Goal: Transaction & Acquisition: Purchase product/service

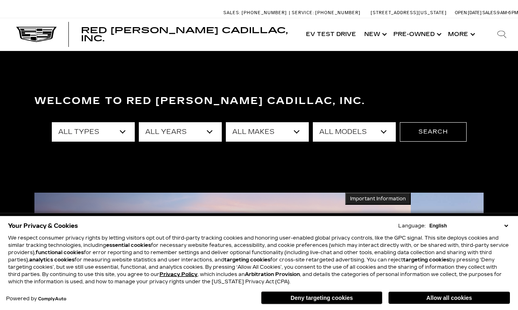
scroll to position [4, 0]
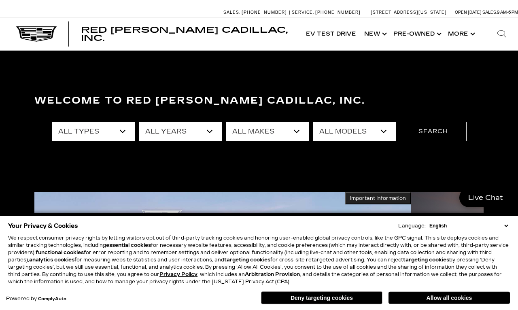
click at [473, 303] on button "Allow all cookies" at bounding box center [448, 298] width 121 height 12
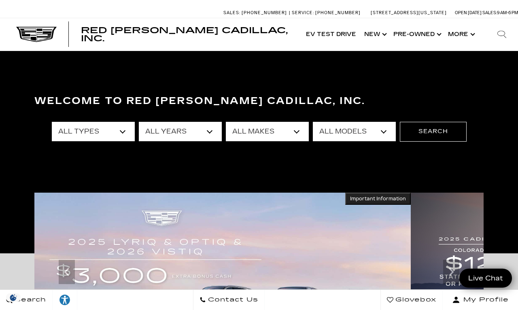
scroll to position [0, 0]
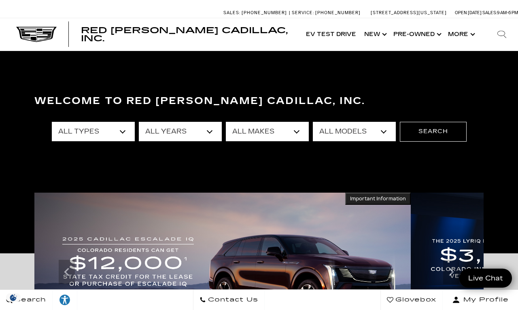
click at [69, 126] on select "All Types New Used Certified Used Demo" at bounding box center [93, 131] width 83 height 19
select select "Used"
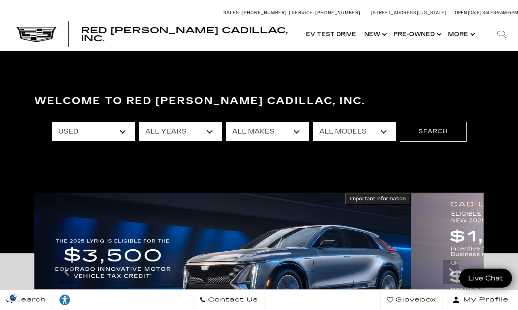
click at [165, 139] on select "All Years 2025 2024 2023 2022 2021 2020 2019 2018 2017 2016 2015 2014 2013" at bounding box center [180, 131] width 83 height 19
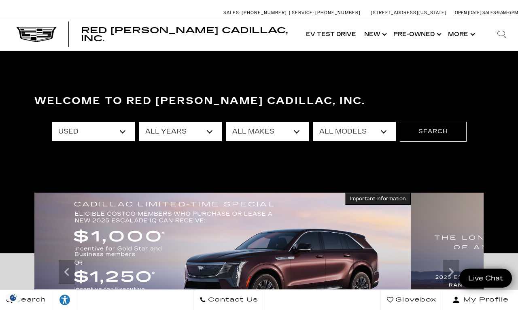
click at [440, 138] on button "Search" at bounding box center [433, 131] width 67 height 19
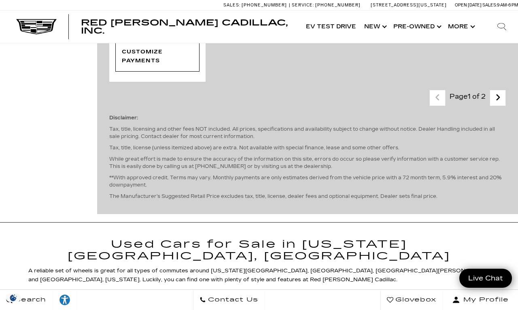
scroll to position [1878, 0]
click at [500, 104] on icon "next page" at bounding box center [497, 97] width 5 height 13
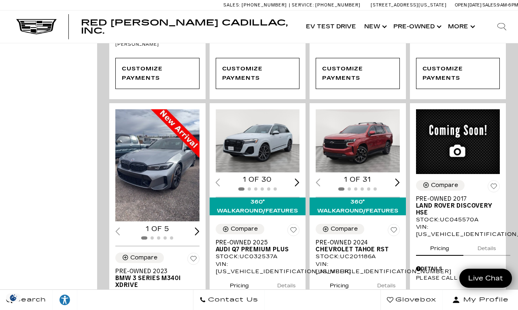
scroll to position [1037, 0]
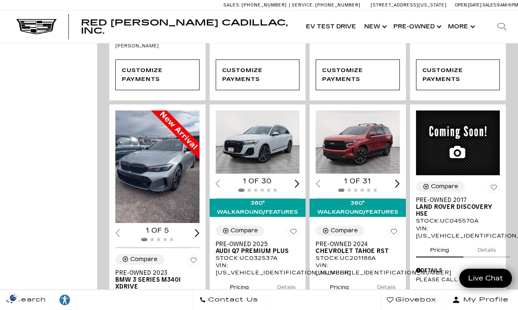
click at [126, 276] on span "Pre-Owned 2023" at bounding box center [154, 273] width 78 height 7
click at [124, 276] on span "Pre-Owned 2023" at bounding box center [154, 273] width 78 height 7
click at [134, 272] on span "Pre-Owned 2023" at bounding box center [154, 273] width 78 height 7
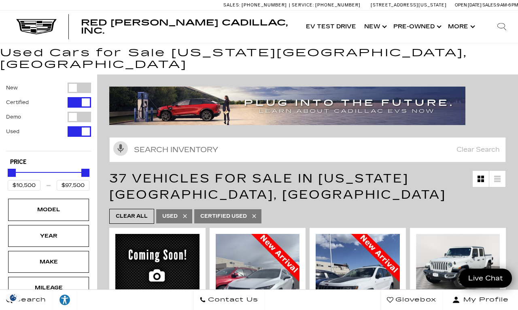
click at [28, 202] on div "Model" at bounding box center [48, 210] width 81 height 22
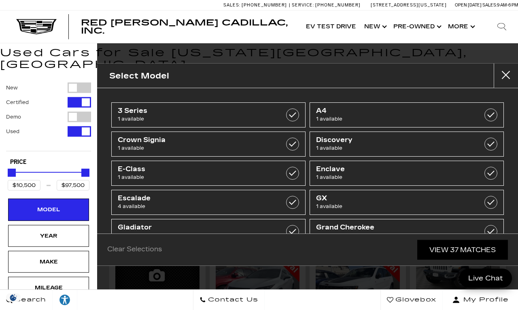
click at [408, 178] on span "1 available" at bounding box center [393, 177] width 154 height 8
type input "$36,000"
checkbox input "true"
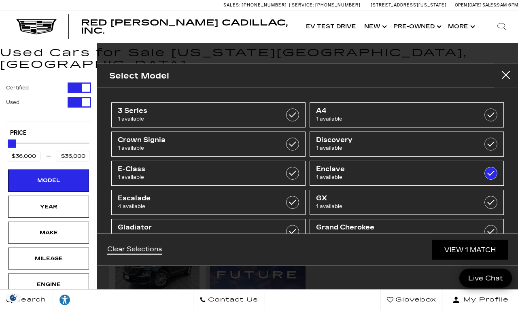
click at [125, 140] on span "Crown Signia" at bounding box center [195, 140] width 154 height 8
type input "$39,664"
checkbox input "true"
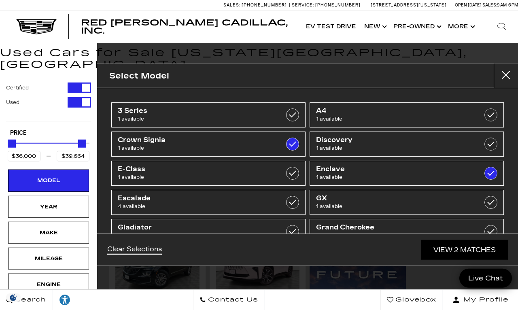
click at [10, 5] on div "Sales: (719) 896-2743 Service: (719) 896-2694 990 Motor City Drive, Colorado Sp…" at bounding box center [259, 5] width 518 height 10
click at [440, 59] on div "Select Model 3 Series 1 available A4 1 available Crown Signia 1 available Disco…" at bounding box center [307, 155] width 421 height 310
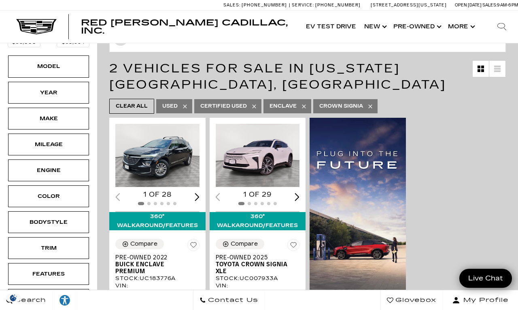
scroll to position [134, 0]
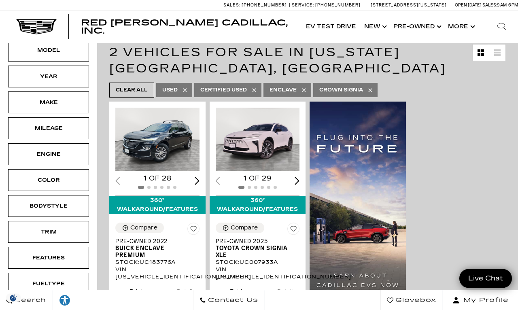
click at [105, 251] on div "Loading... (28) View All Photos 1 of 28 360° WalkAround/Features Compare Pre-Ow…" at bounding box center [307, 241] width 421 height 283
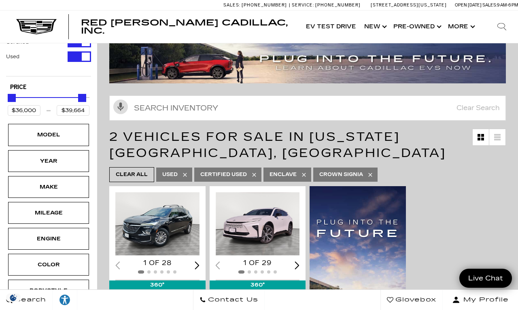
scroll to position [0, 0]
